Goal: Find specific page/section: Find specific page/section

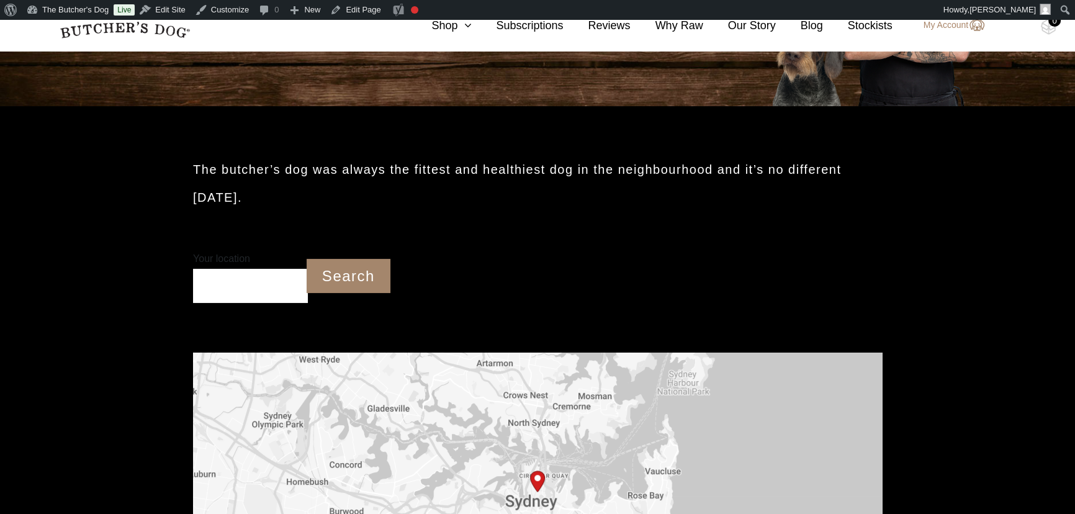
click at [230, 284] on input "Your location" at bounding box center [250, 286] width 115 height 34
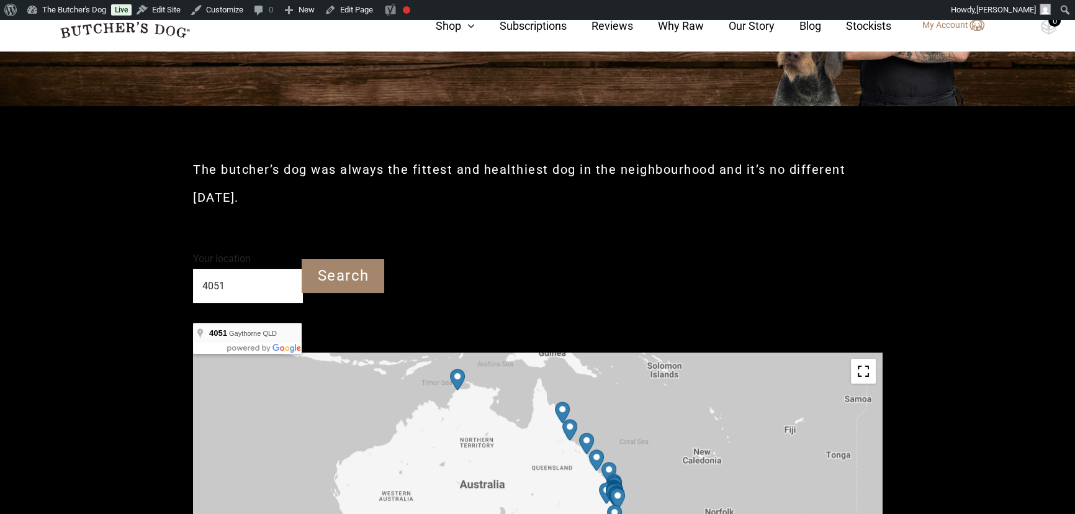
type input "Gaythorne QLD 4051"
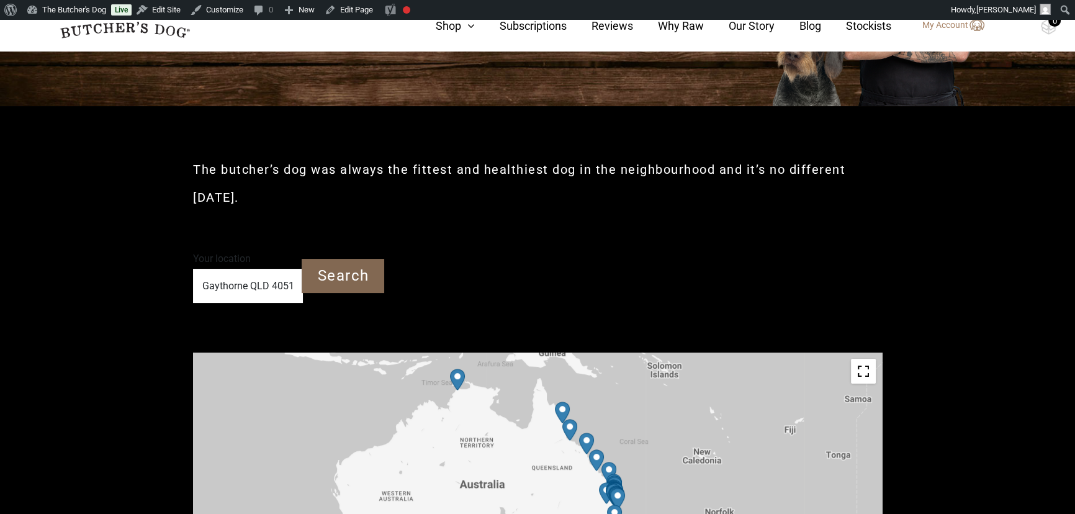
click at [342, 279] on input "Search" at bounding box center [343, 276] width 83 height 34
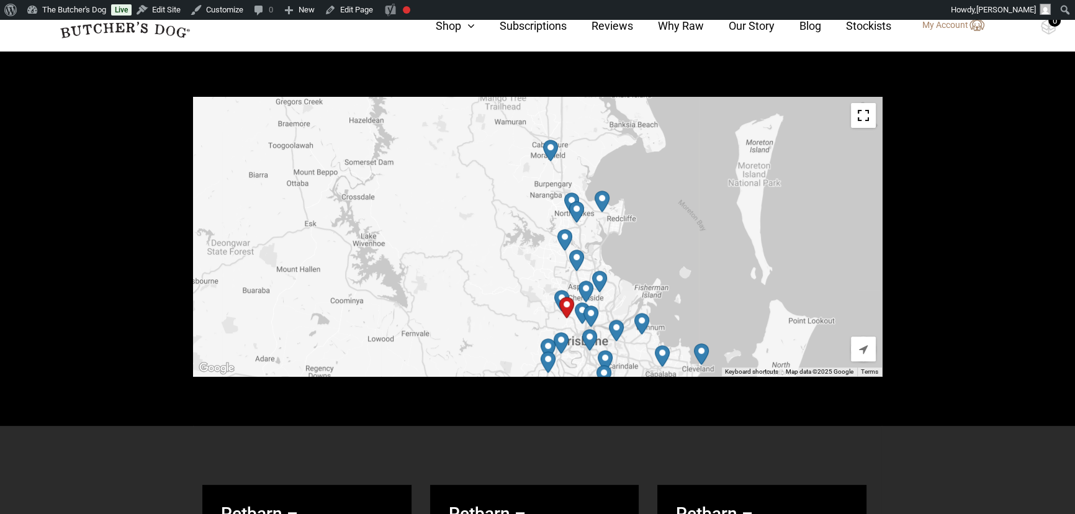
scroll to position [486, 0]
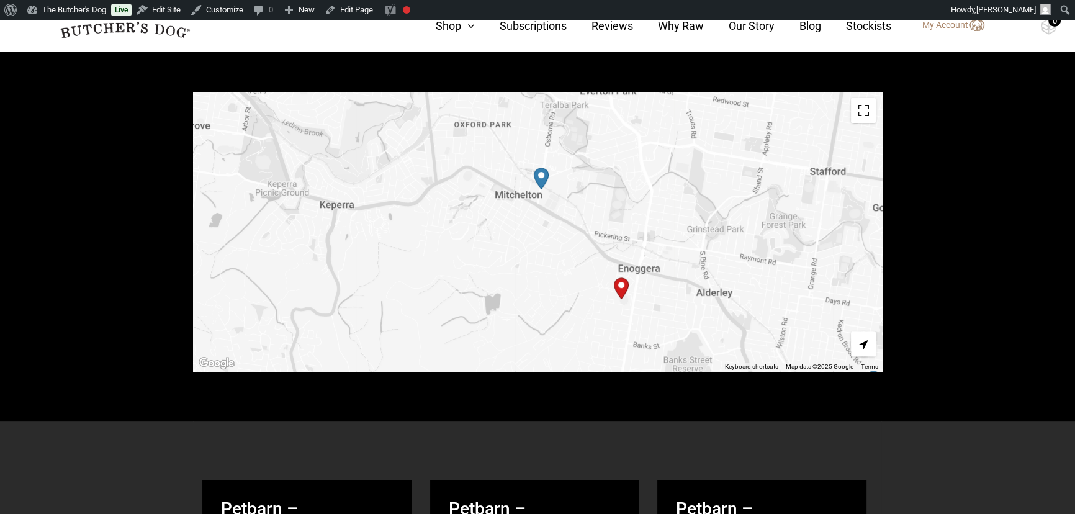
drag, startPoint x: 631, startPoint y: 294, endPoint x: 622, endPoint y: 258, distance: 37.2
click at [622, 258] on div at bounding box center [537, 231] width 689 height 279
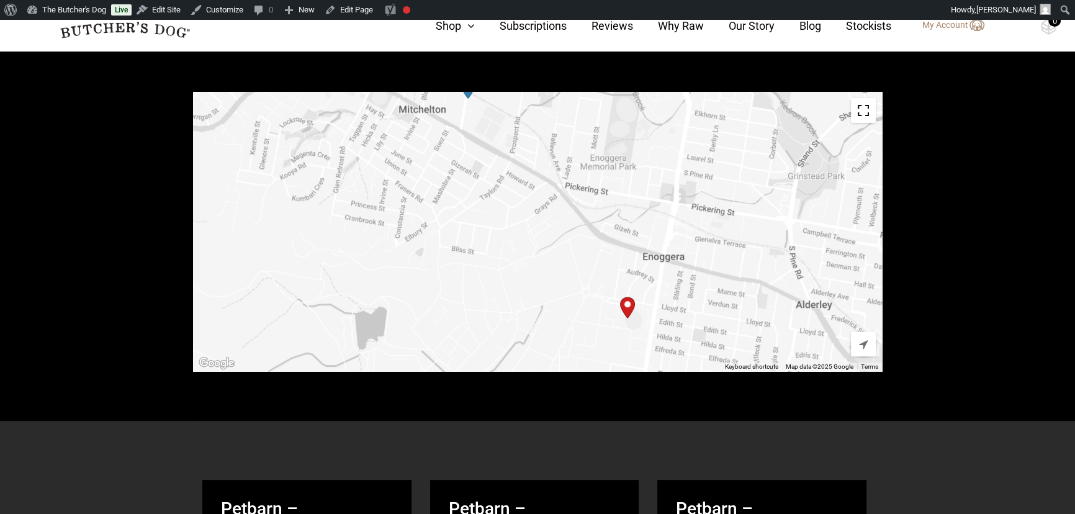
drag, startPoint x: 600, startPoint y: 218, endPoint x: 609, endPoint y: 227, distance: 13.2
click at [609, 227] on div at bounding box center [537, 231] width 689 height 279
click at [618, 230] on div at bounding box center [537, 231] width 689 height 279
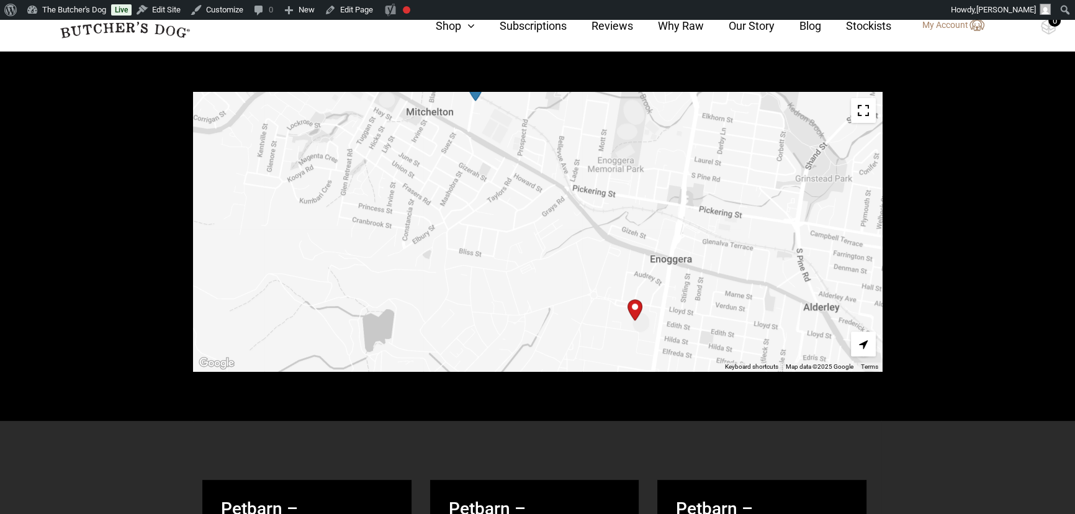
drag, startPoint x: 633, startPoint y: 234, endPoint x: 663, endPoint y: 243, distance: 31.6
click at [663, 243] on div at bounding box center [537, 231] width 689 height 279
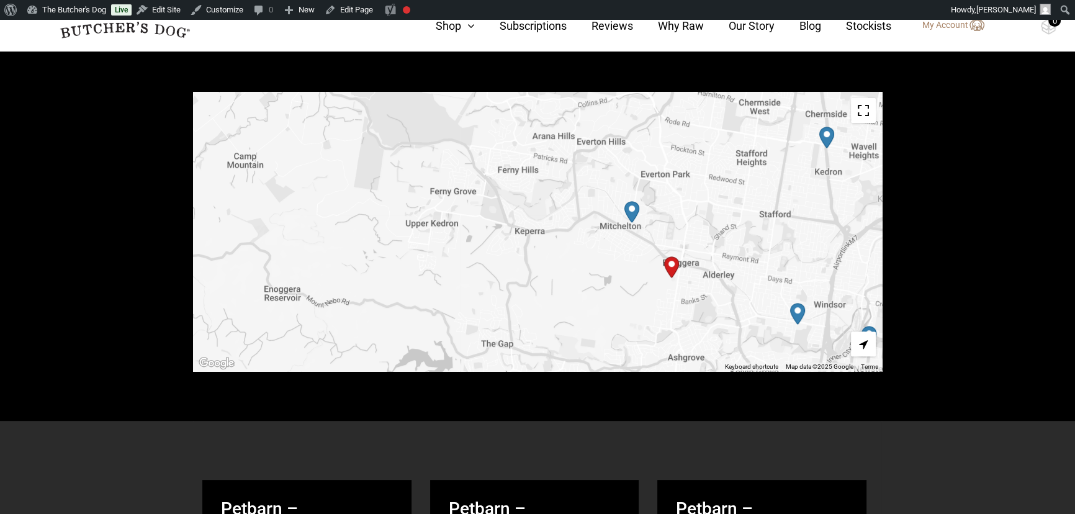
drag, startPoint x: 805, startPoint y: 312, endPoint x: 677, endPoint y: 277, distance: 132.7
click at [677, 277] on div at bounding box center [537, 231] width 689 height 279
